Goal: Transaction & Acquisition: Purchase product/service

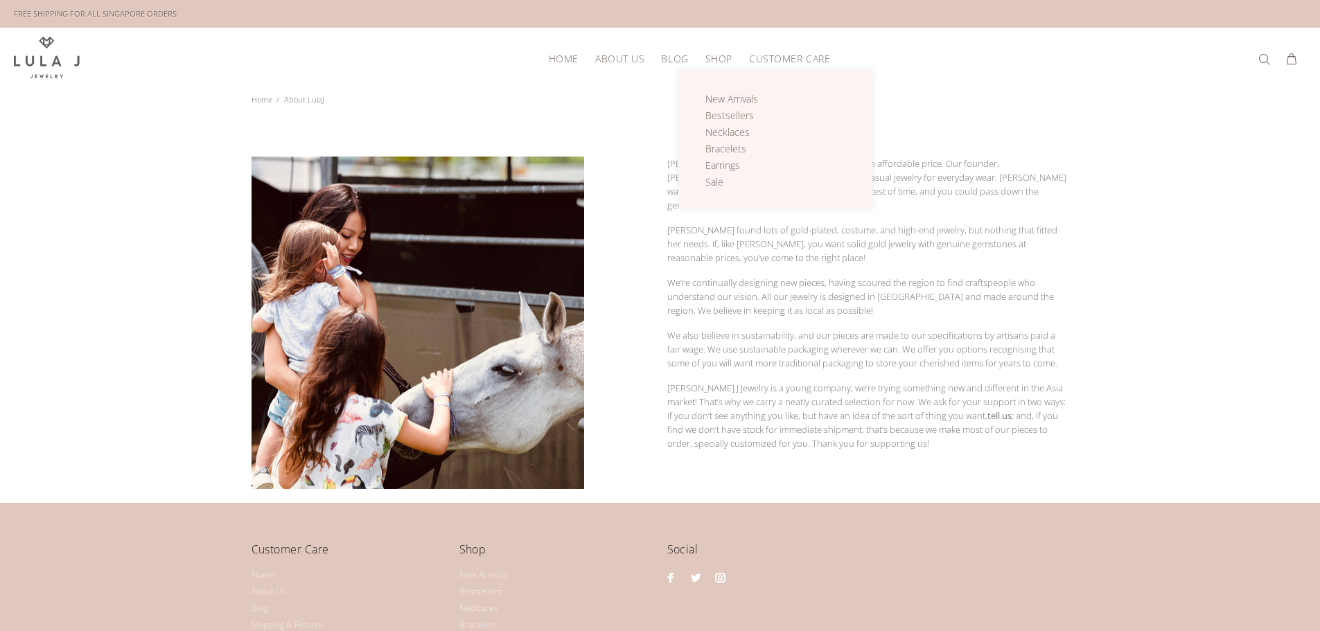
click at [715, 60] on span "Shop" at bounding box center [718, 58] width 27 height 10
click at [713, 59] on span "Shop" at bounding box center [718, 58] width 27 height 10
click at [718, 179] on span "Sale" at bounding box center [714, 181] width 18 height 13
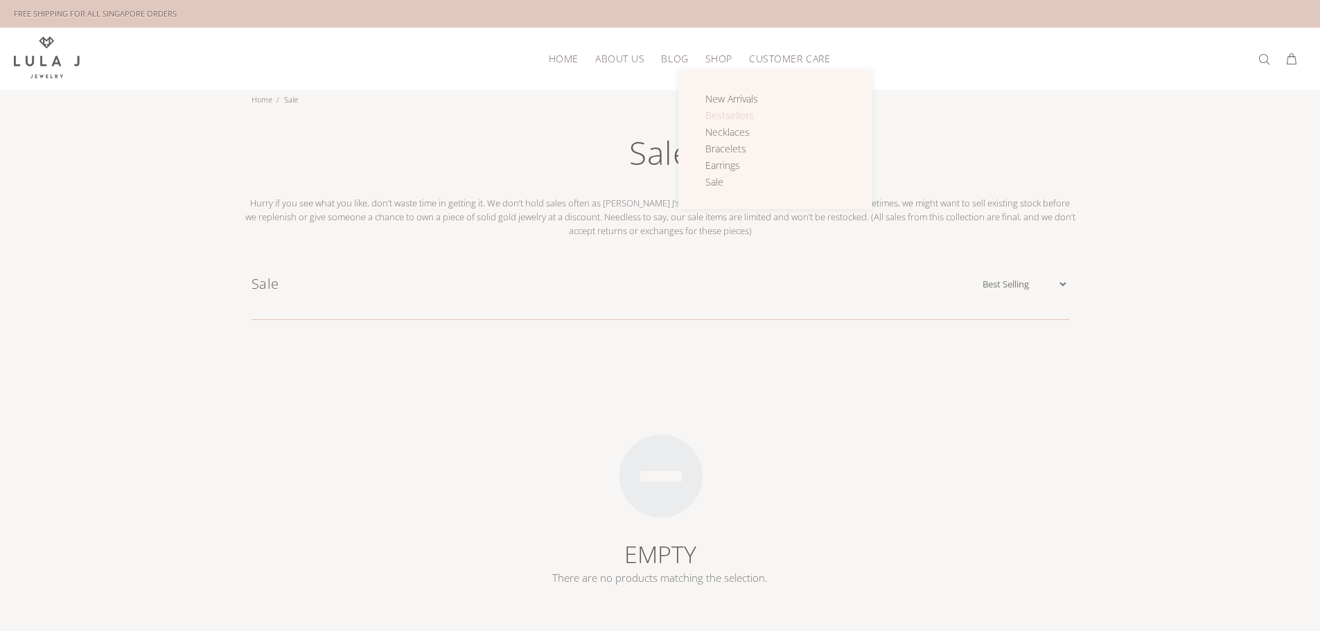
click at [736, 115] on span "Bestsellers" at bounding box center [729, 115] width 49 height 13
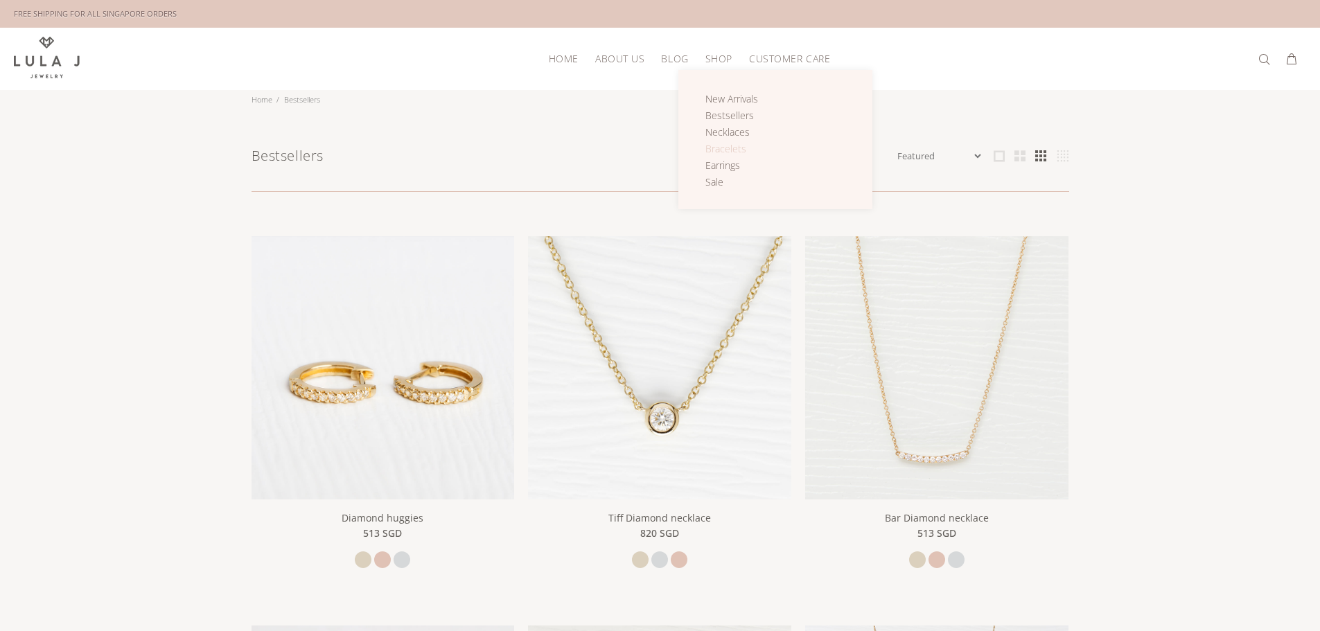
click at [732, 143] on span "Bracelets" at bounding box center [725, 148] width 41 height 13
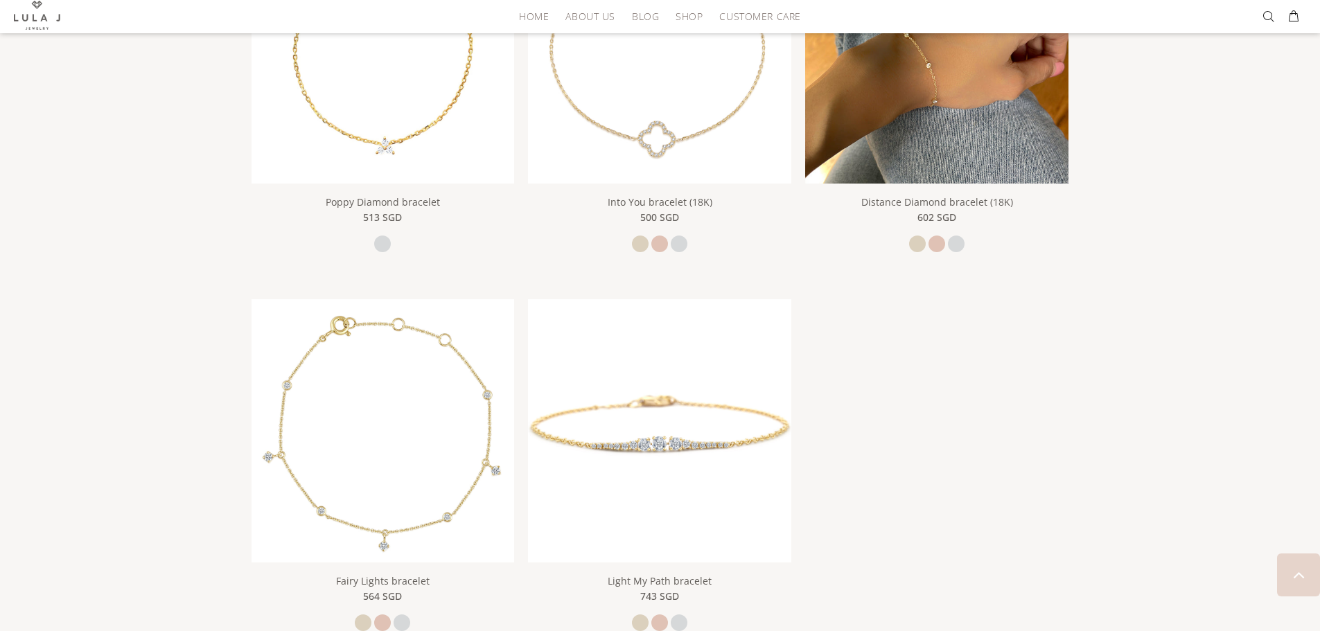
scroll to position [1270, 0]
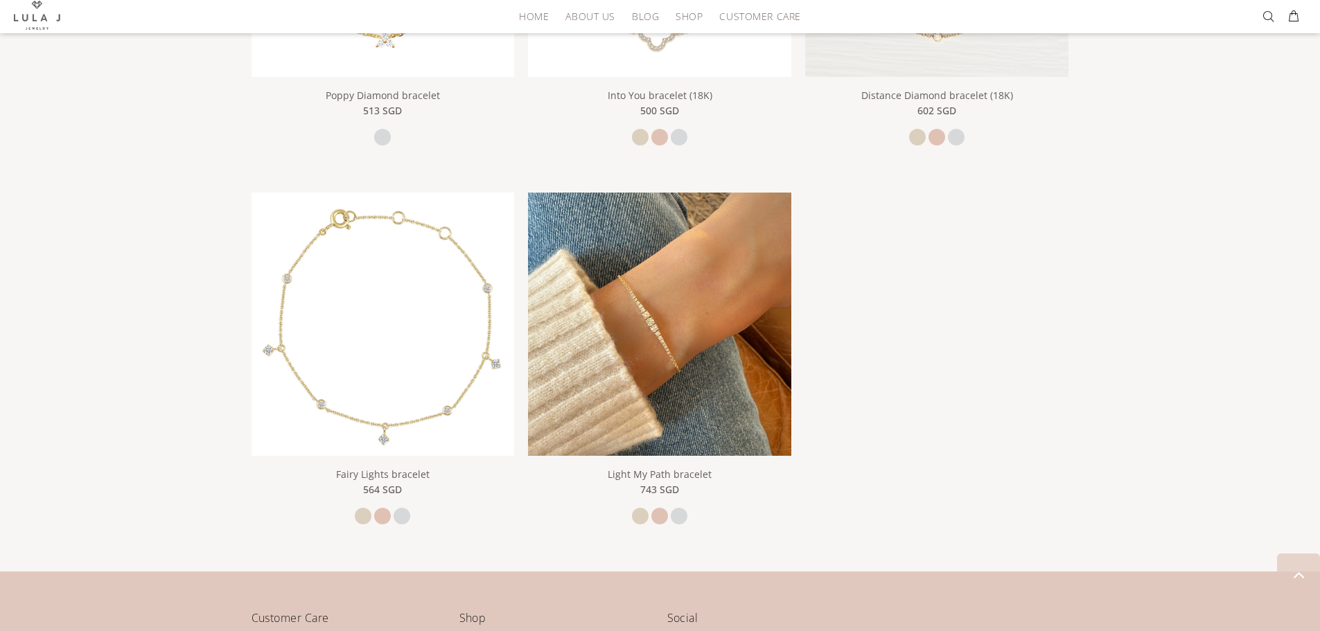
click at [666, 332] on img at bounding box center [659, 324] width 263 height 263
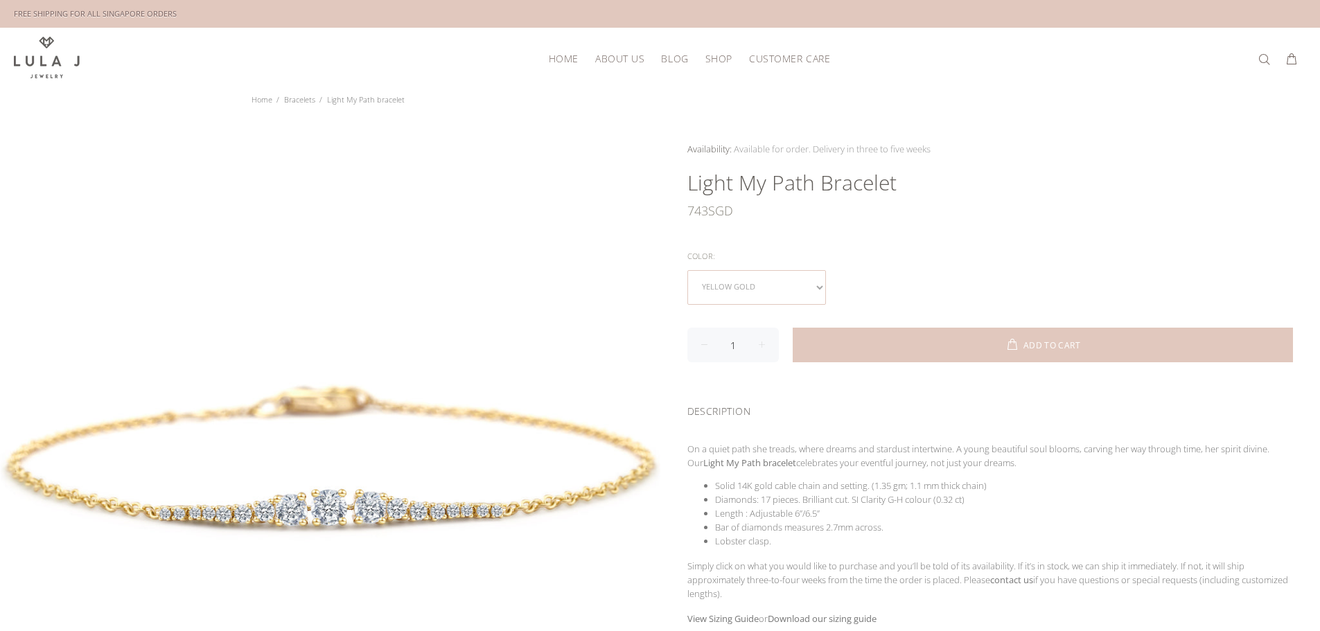
click at [732, 290] on select "yellow gold rose gold white gold" at bounding box center [756, 287] width 139 height 35
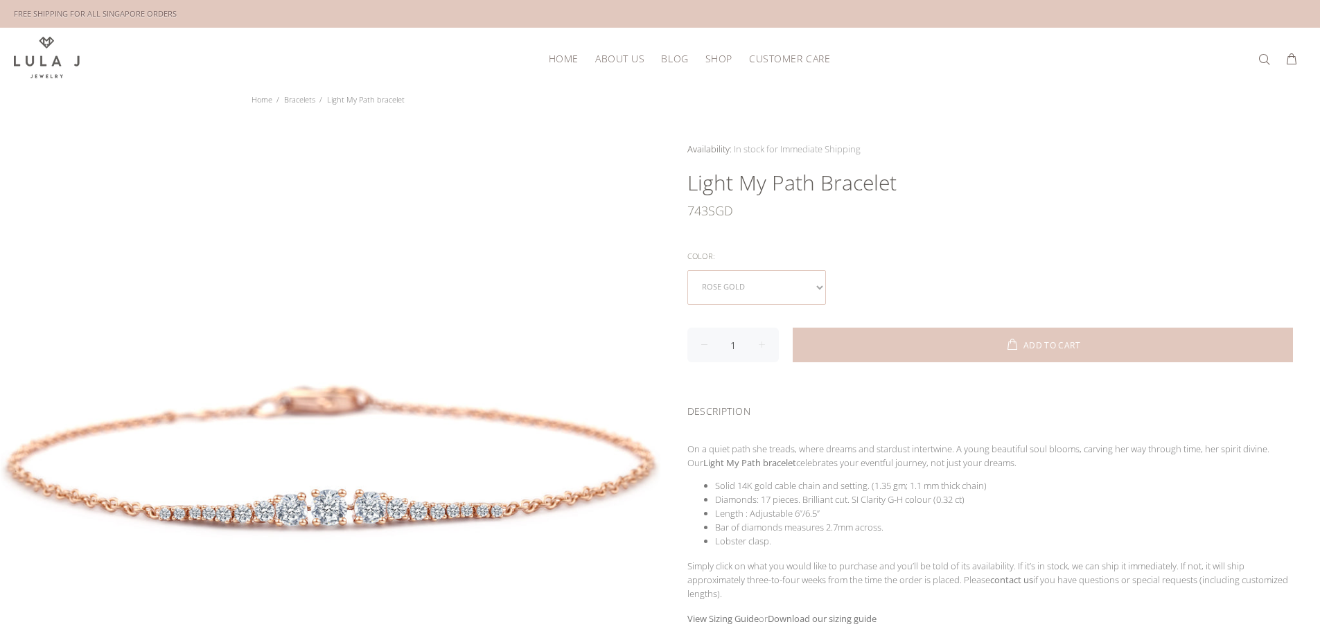
click at [728, 300] on select "yellow gold rose gold white gold" at bounding box center [756, 287] width 139 height 35
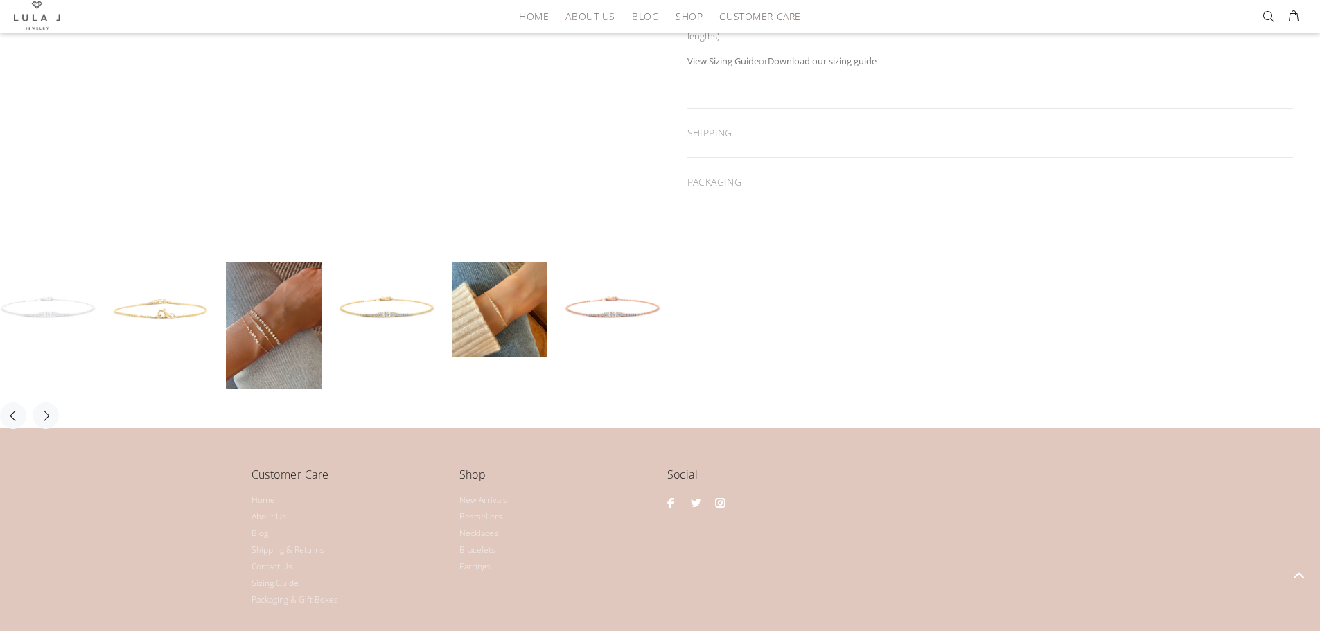
scroll to position [652, 0]
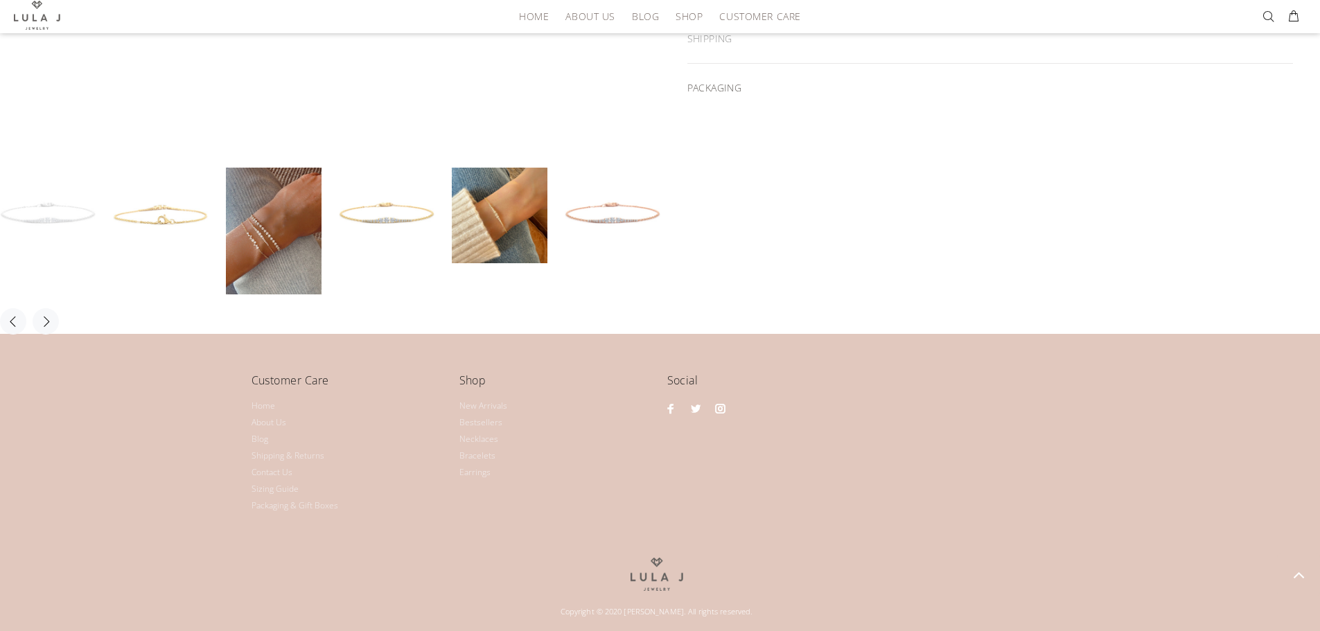
click at [719, 85] on div "PACKAGING" at bounding box center [990, 88] width 606 height 49
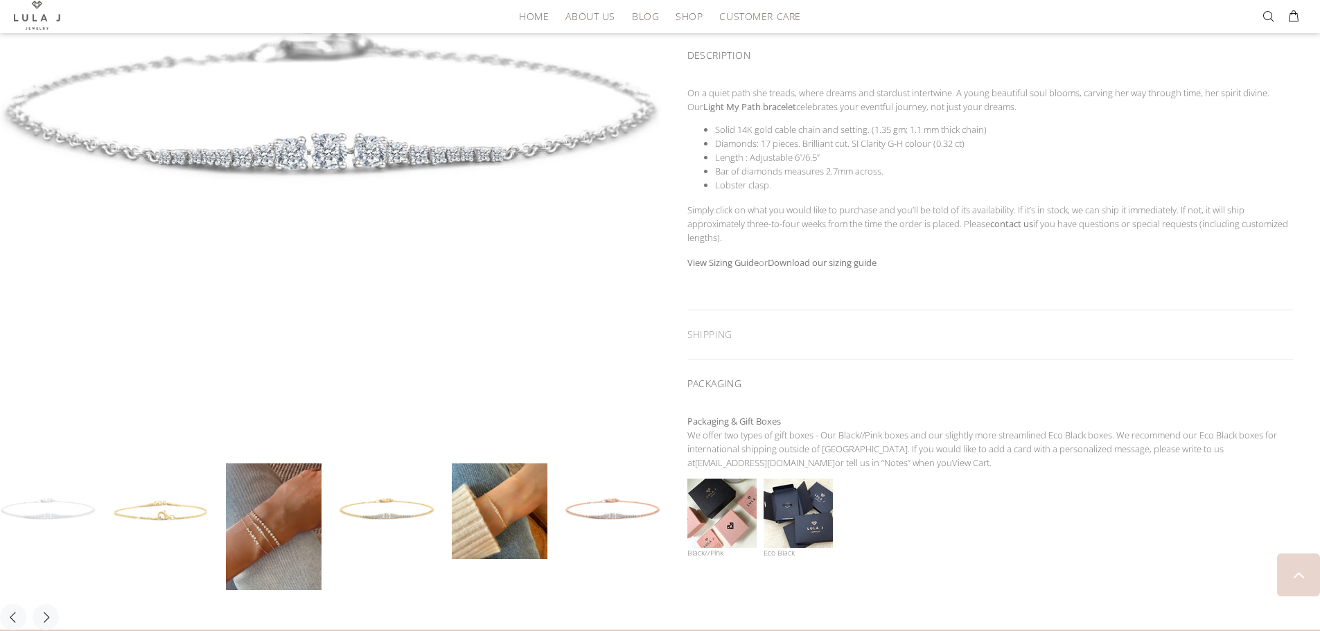
scroll to position [355, 0]
